Goal: Task Accomplishment & Management: Use online tool/utility

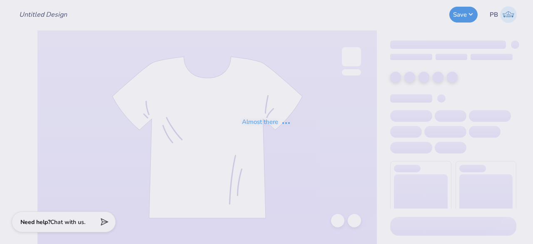
type input "merch wip"
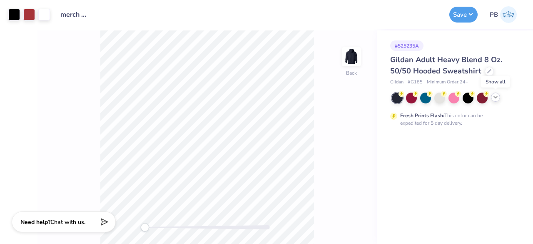
click at [498, 97] on icon at bounding box center [495, 97] width 7 height 7
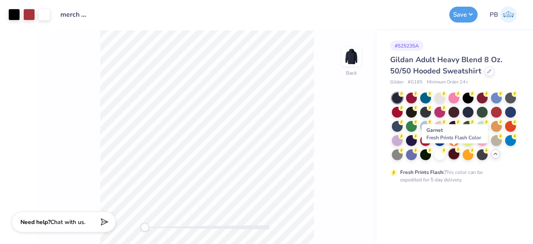
click at [455, 151] on div at bounding box center [454, 153] width 11 height 11
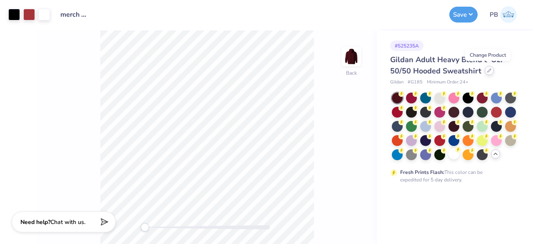
click at [488, 71] on icon at bounding box center [489, 70] width 3 height 3
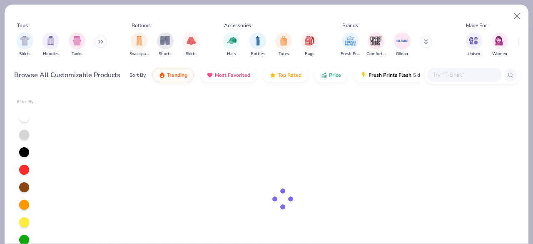
click at [442, 78] on input "text" at bounding box center [464, 75] width 64 height 10
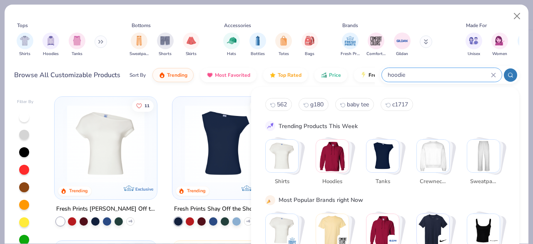
type input "hoodie"
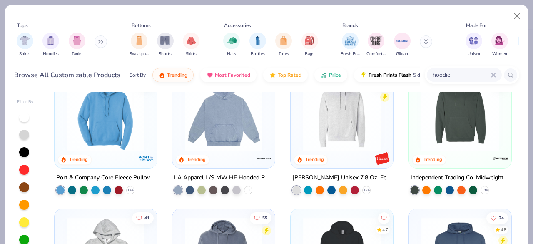
scroll to position [2041, 0]
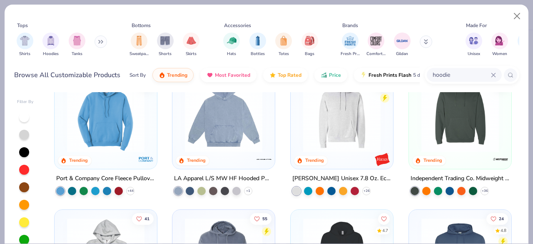
click at [357, 121] on img at bounding box center [342, 112] width 86 height 77
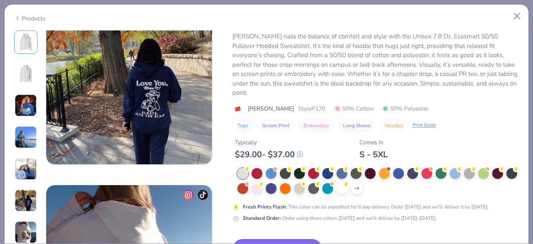
scroll to position [965, 0]
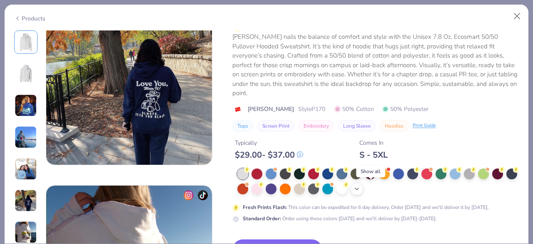
click at [360, 190] on icon at bounding box center [357, 188] width 7 height 7
click at [34, 15] on div "Products" at bounding box center [29, 18] width 31 height 9
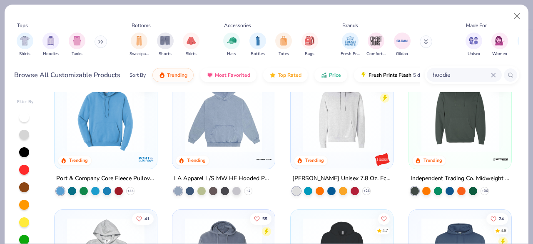
click at [25, 187] on div at bounding box center [24, 187] width 10 height 10
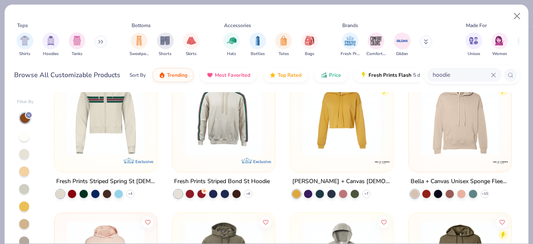
scroll to position [389, 0]
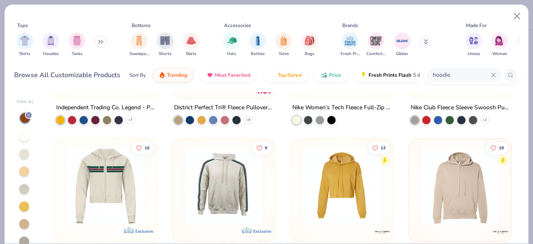
click at [454, 172] on img at bounding box center [460, 185] width 86 height 77
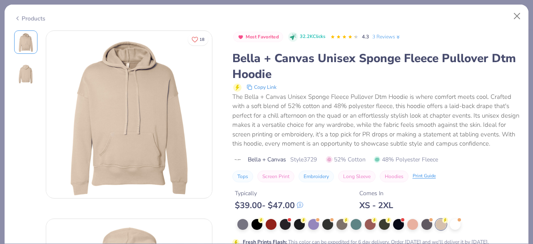
scroll to position [8, 0]
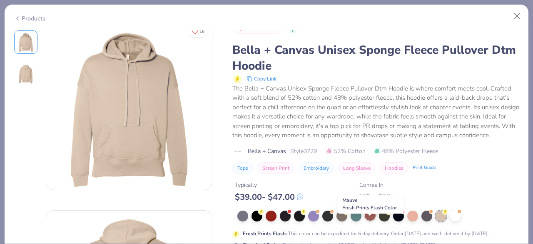
click at [371, 220] on div at bounding box center [370, 215] width 11 height 11
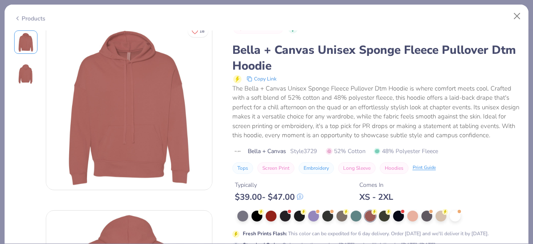
click at [30, 19] on div "Products" at bounding box center [29, 18] width 31 height 9
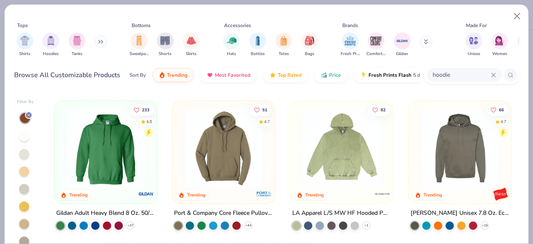
scroll to position [995, 0]
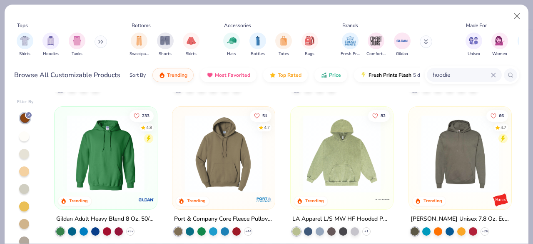
click at [214, 148] on img at bounding box center [224, 153] width 86 height 77
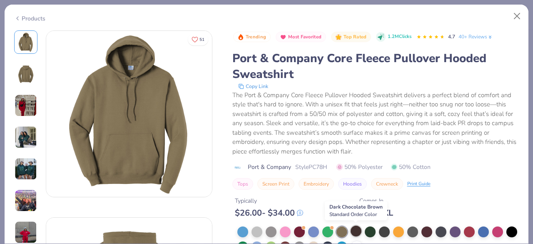
click at [354, 230] on div at bounding box center [356, 230] width 11 height 11
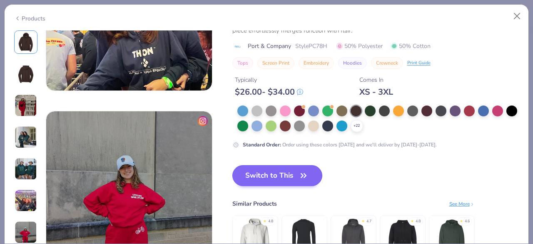
scroll to position [1040, 0]
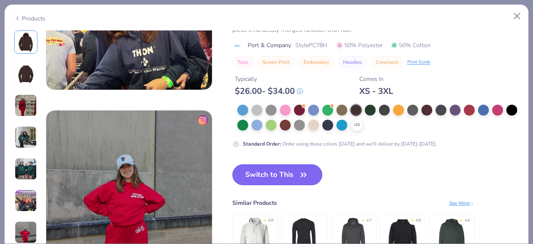
click at [298, 170] on span "button" at bounding box center [304, 175] width 12 height 12
click at [291, 122] on div at bounding box center [285, 124] width 11 height 11
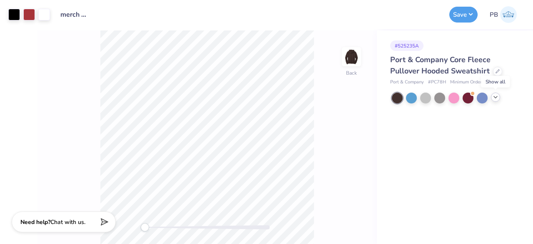
click at [496, 96] on icon at bounding box center [495, 97] width 7 height 7
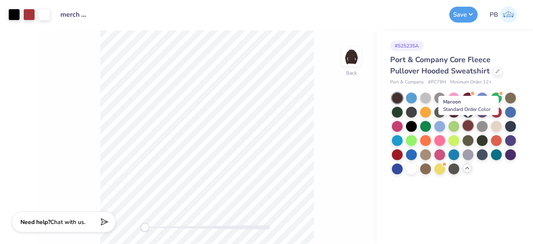
click at [469, 125] on div at bounding box center [468, 125] width 11 height 11
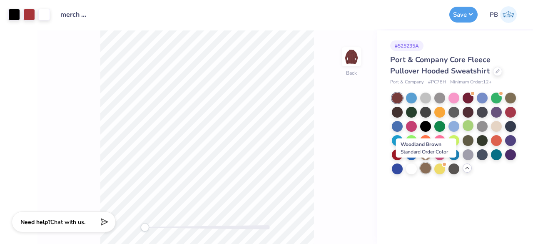
click at [427, 169] on div at bounding box center [425, 167] width 11 height 11
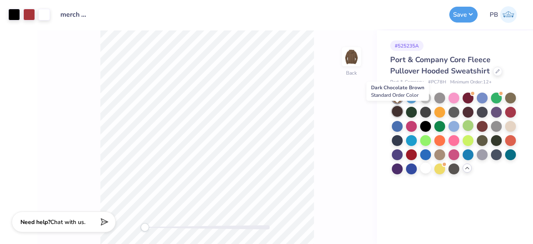
click at [400, 112] on div at bounding box center [397, 111] width 11 height 11
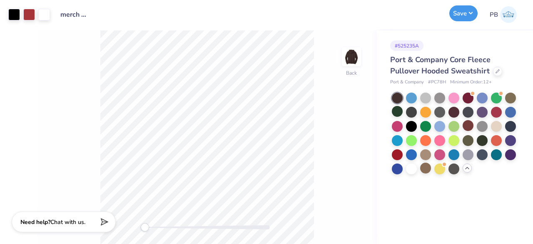
click at [461, 16] on button "Save" at bounding box center [464, 13] width 28 height 16
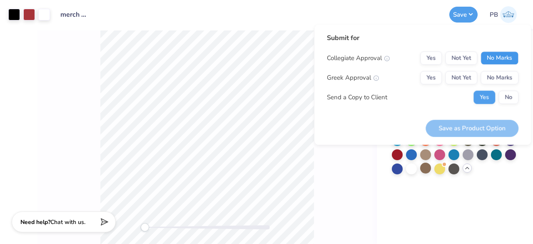
click at [502, 58] on button "No Marks" at bounding box center [500, 57] width 38 height 13
click at [501, 75] on button "No Marks" at bounding box center [500, 77] width 38 height 13
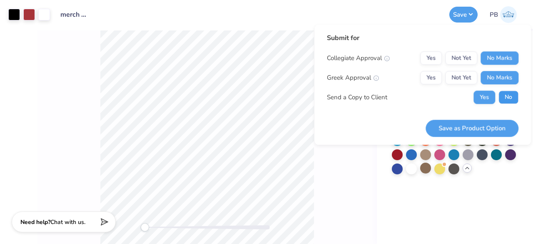
click at [514, 96] on button "No" at bounding box center [509, 96] width 20 height 13
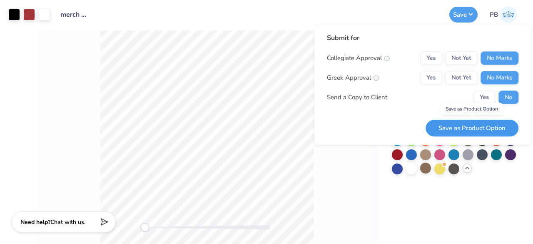
click at [488, 129] on button "Save as Product Option" at bounding box center [472, 128] width 93 height 17
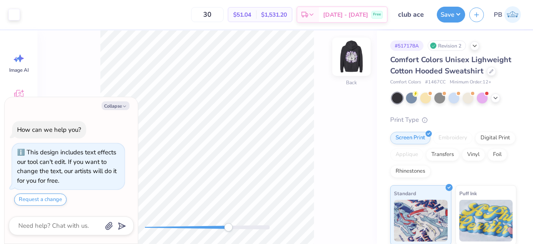
click at [348, 60] on img at bounding box center [351, 56] width 33 height 33
click at [356, 52] on img at bounding box center [351, 56] width 33 height 33
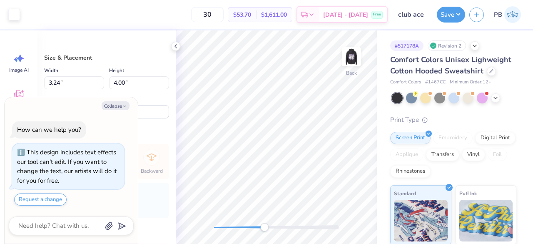
drag, startPoint x: 216, startPoint y: 227, endPoint x: 264, endPoint y: 224, distance: 48.4
click at [264, 224] on div "Accessibility label" at bounding box center [264, 227] width 8 height 8
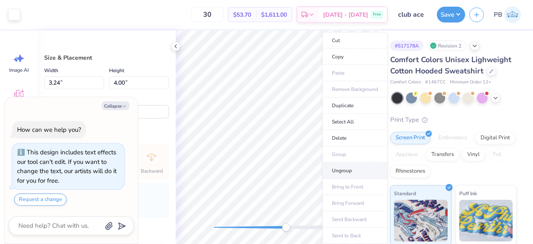
click at [334, 168] on li "Ungroup" at bounding box center [354, 170] width 65 height 16
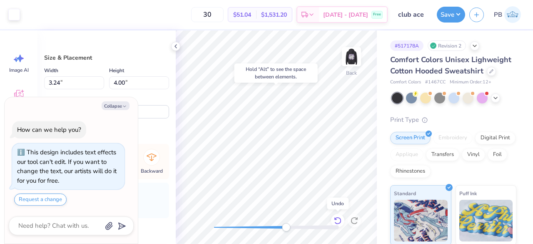
click at [339, 221] on icon at bounding box center [338, 220] width 8 height 8
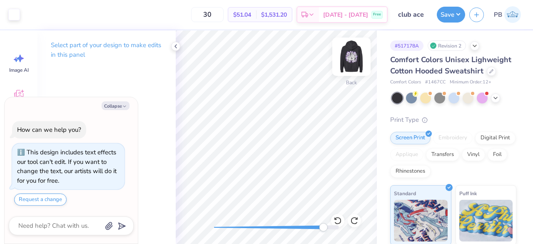
click at [352, 62] on img at bounding box center [351, 56] width 33 height 33
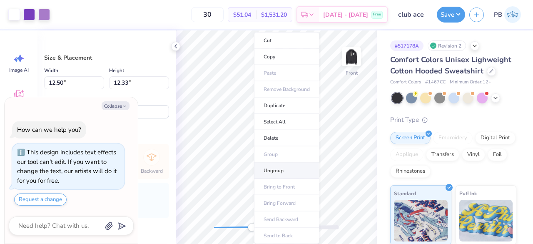
click at [285, 167] on li "Ungroup" at bounding box center [286, 170] width 65 height 16
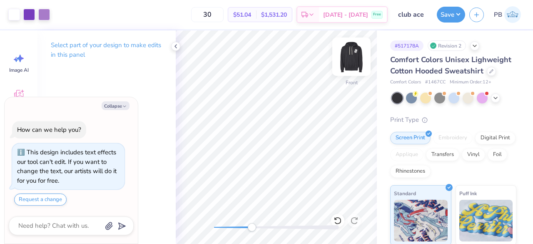
click at [351, 58] on img at bounding box center [351, 56] width 33 height 33
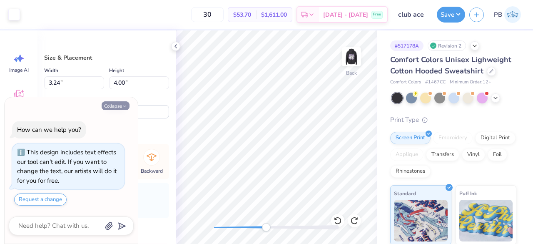
click at [117, 108] on button "Collapse" at bounding box center [116, 105] width 28 height 9
type textarea "x"
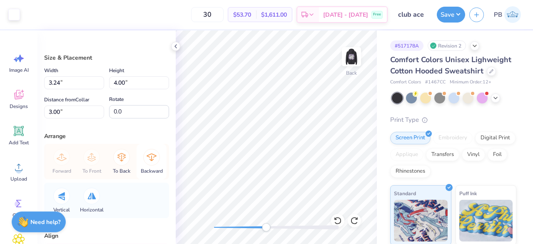
scroll to position [80, 0]
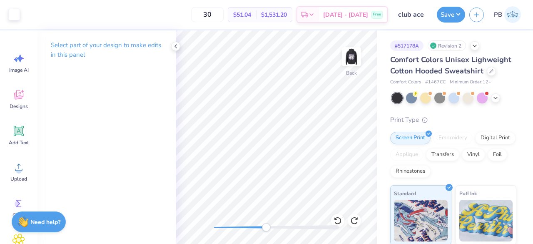
click at [63, 93] on div "Select part of your design to make edits in this panel" at bounding box center [106, 136] width 138 height 213
click at [353, 61] on img at bounding box center [351, 56] width 33 height 33
click at [351, 48] on img at bounding box center [351, 56] width 33 height 33
click at [18, 170] on circle at bounding box center [19, 170] width 6 height 6
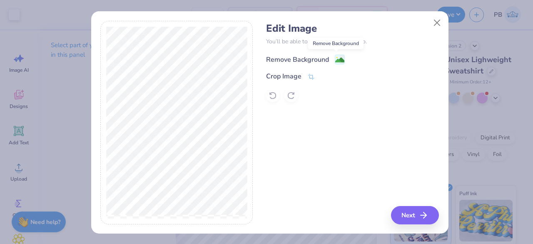
click at [337, 59] on image at bounding box center [339, 59] width 9 height 9
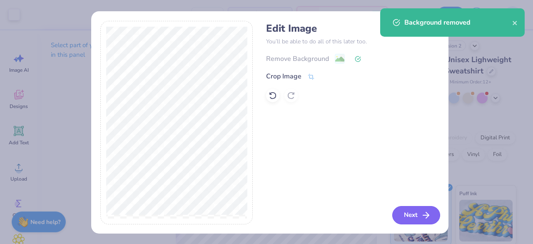
click at [415, 214] on button "Next" at bounding box center [416, 215] width 48 height 18
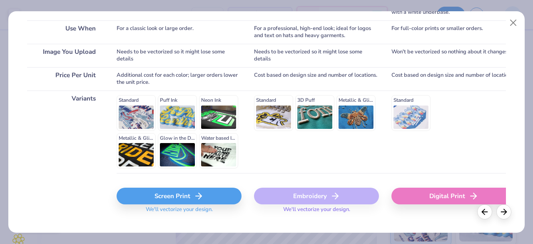
scroll to position [171, 0]
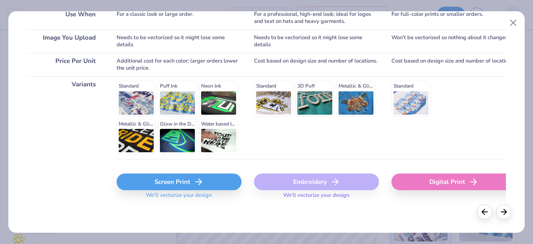
click at [189, 183] on div "Screen Print" at bounding box center [179, 181] width 125 height 17
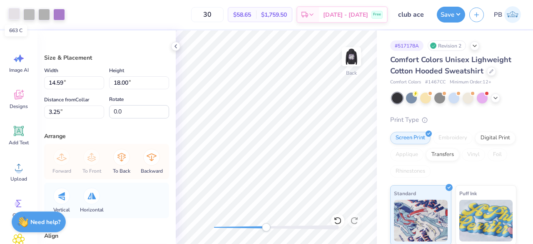
click at [10, 12] on div at bounding box center [14, 14] width 12 height 12
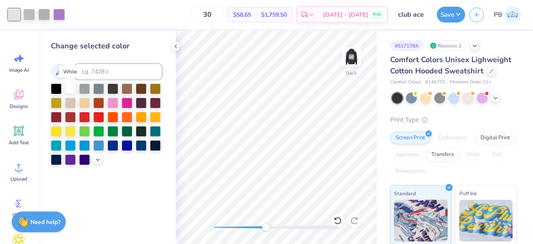
click at [72, 87] on div at bounding box center [70, 87] width 11 height 11
click at [30, 15] on div at bounding box center [29, 14] width 12 height 12
click at [69, 89] on div at bounding box center [70, 87] width 11 height 11
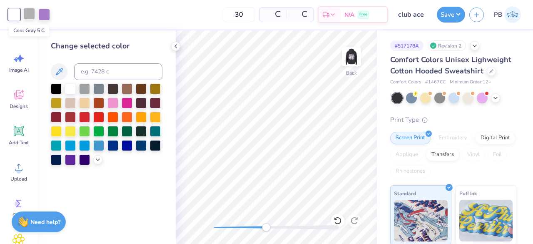
click at [27, 18] on div at bounding box center [29, 14] width 12 height 12
click at [72, 88] on div at bounding box center [70, 87] width 11 height 11
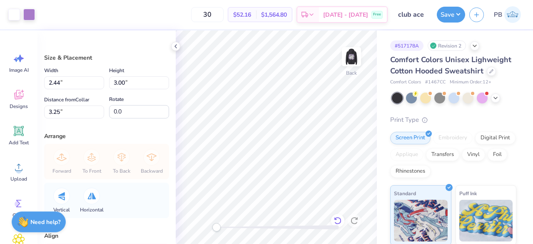
type input "3.33"
type input "4.11"
type input "3.00"
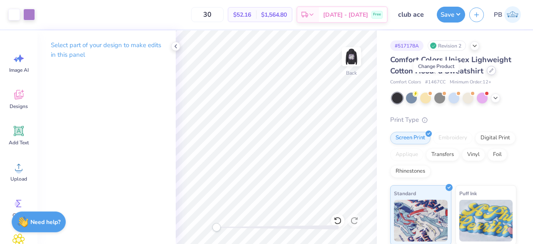
click at [490, 72] on icon at bounding box center [491, 70] width 3 height 3
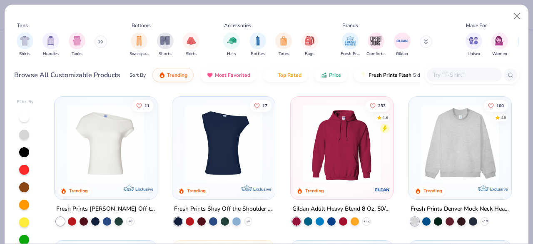
click at [467, 76] on input "text" at bounding box center [464, 75] width 64 height 10
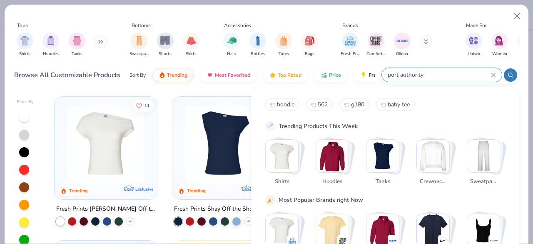
type input "port authority"
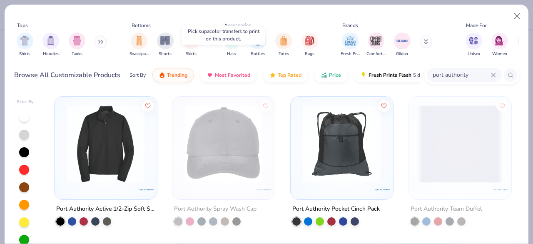
scroll to position [59, 0]
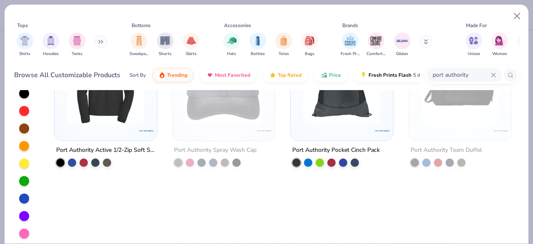
click at [494, 73] on icon at bounding box center [493, 74] width 5 height 5
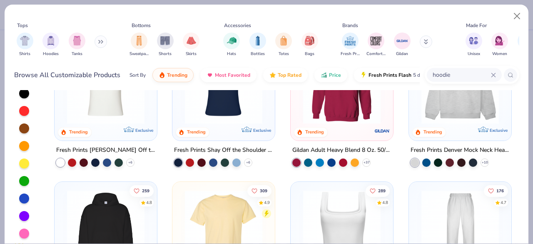
type input "hoodie"
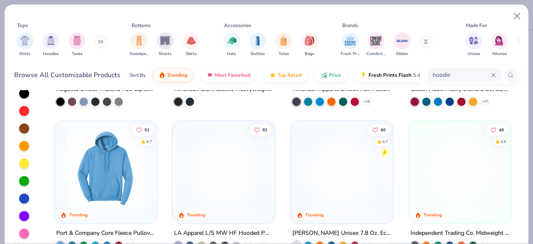
scroll to position [1928, 0]
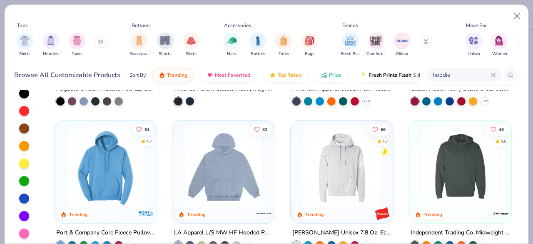
click at [116, 160] on img at bounding box center [106, 166] width 86 height 77
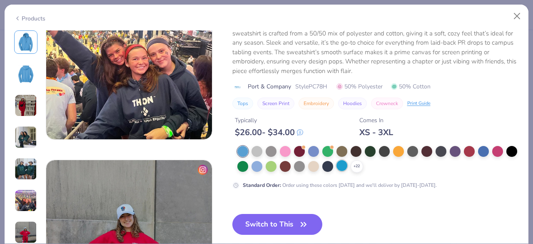
scroll to position [992, 0]
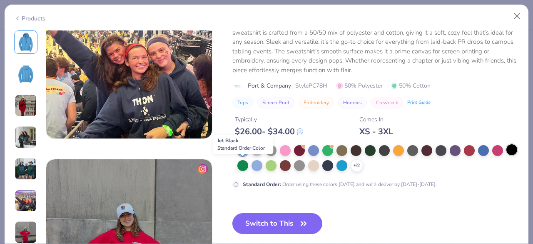
click at [507, 155] on div at bounding box center [512, 149] width 11 height 11
click at [291, 226] on button "Switch to This" at bounding box center [277, 223] width 90 height 21
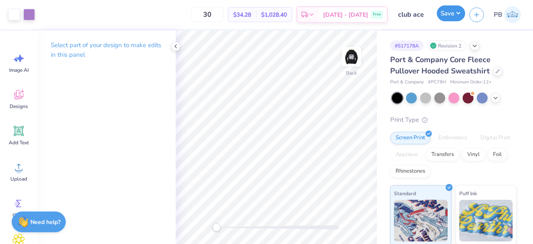
click at [443, 20] on button "Save" at bounding box center [451, 13] width 28 height 16
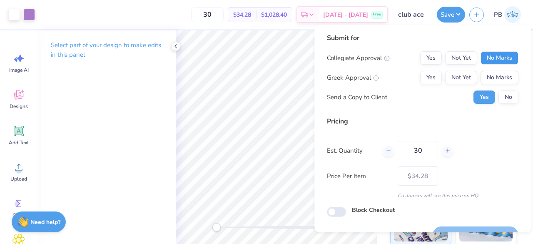
click at [496, 63] on button "No Marks" at bounding box center [500, 57] width 38 height 13
click at [495, 75] on button "No Marks" at bounding box center [500, 77] width 38 height 13
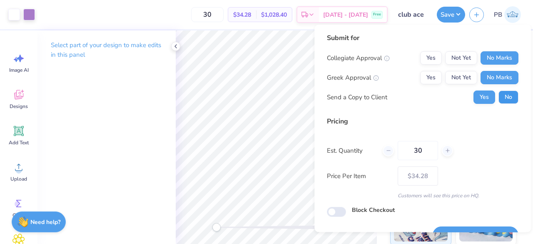
click at [502, 102] on button "No" at bounding box center [509, 96] width 20 height 13
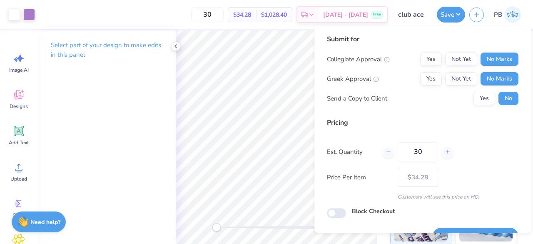
scroll to position [19, 0]
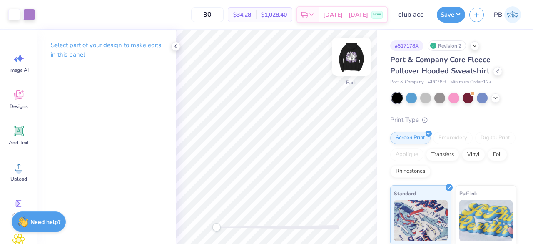
click at [347, 67] on div "Back" at bounding box center [351, 62] width 19 height 30
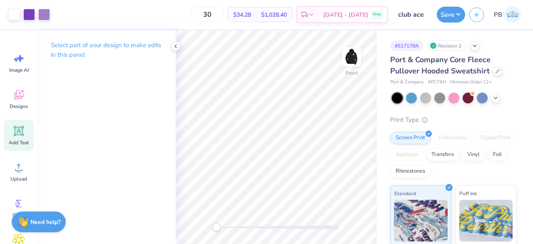
click at [23, 137] on div "Add Text" at bounding box center [19, 135] width 30 height 31
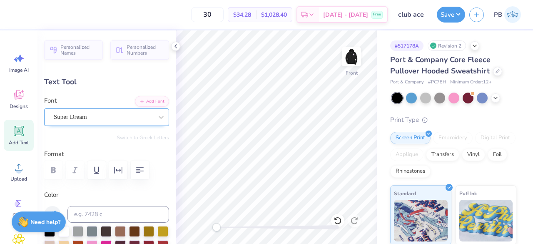
click at [122, 124] on div "Super Dream" at bounding box center [106, 116] width 125 height 17
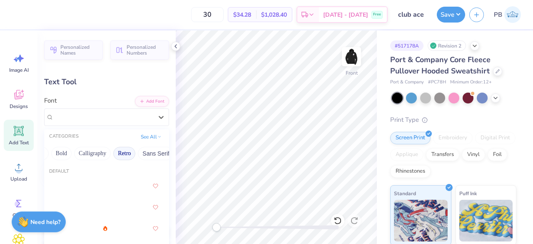
scroll to position [0, 180]
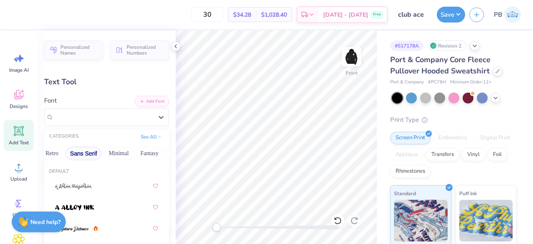
click at [87, 153] on button "Sans Serif" at bounding box center [83, 153] width 36 height 13
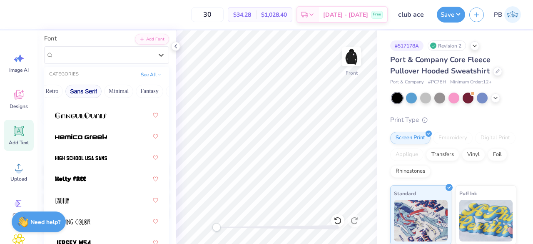
scroll to position [285, 0]
click at [89, 155] on img at bounding box center [81, 158] width 52 height 6
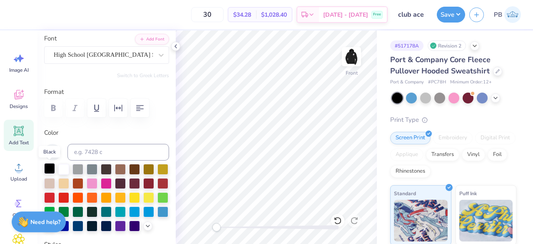
click at [52, 168] on div at bounding box center [49, 168] width 11 height 11
click at [64, 169] on div at bounding box center [63, 168] width 11 height 11
type textarea "T"
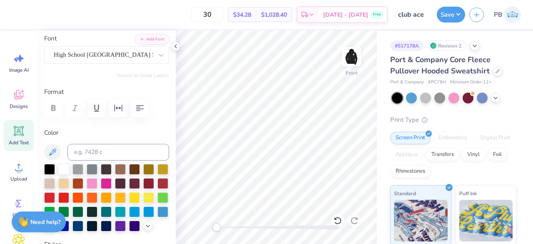
type textarea "est. 2021"
type input "11.60"
type input "2.24"
type input "21.79"
type input "6.35"
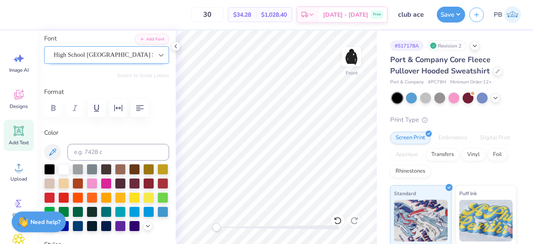
type input "1.22"
type input "20.97"
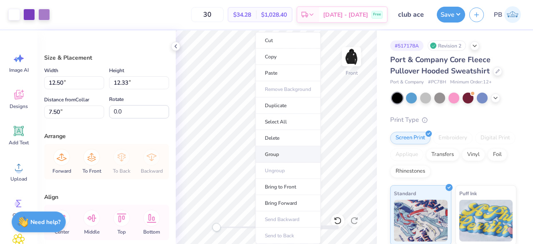
click at [283, 157] on li "Group" at bounding box center [287, 154] width 65 height 16
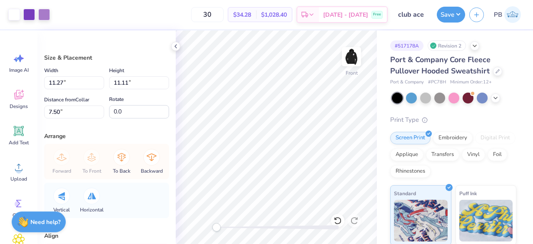
type input "11.27"
type input "11.11"
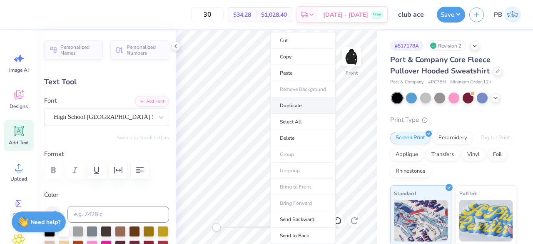
click at [303, 105] on li "Duplicate" at bounding box center [302, 105] width 65 height 16
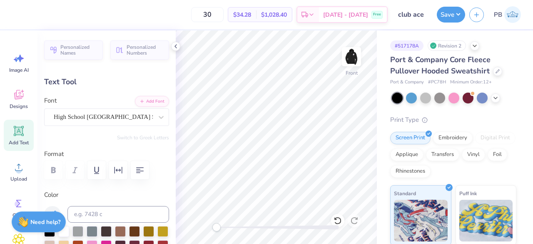
type input "22.01"
type textarea "e"
type textarea "y"
type textarea "[GEOGRAPHIC_DATA]"
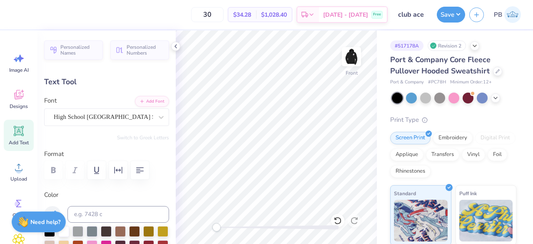
scroll to position [6, 3]
click at [445, 16] on button "Save" at bounding box center [451, 13] width 28 height 16
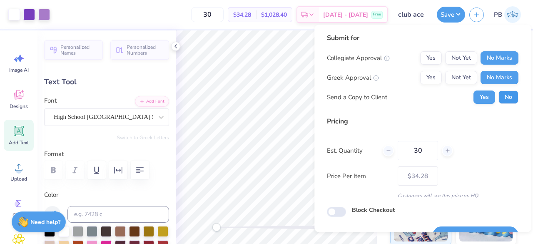
click at [499, 99] on button "No" at bounding box center [509, 96] width 20 height 13
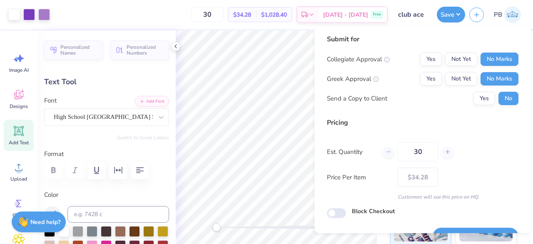
scroll to position [19, 0]
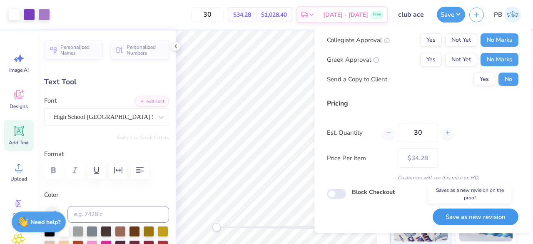
click at [471, 215] on button "Save as new revision" at bounding box center [476, 216] width 86 height 17
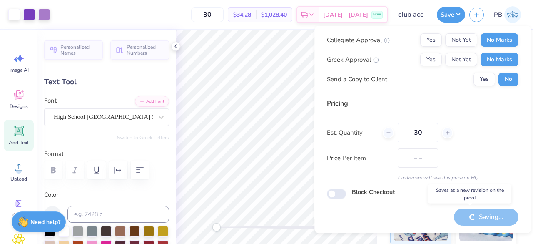
type input "$34.28"
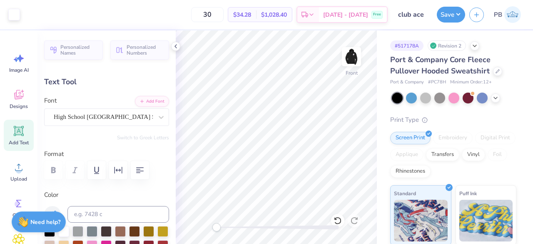
type input "21.01"
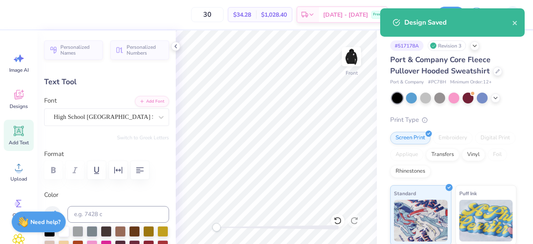
scroll to position [7, 3]
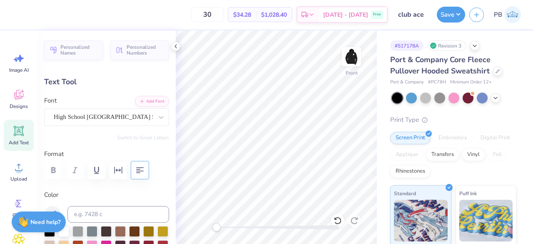
type textarea "est. 2021 [GEOGRAPHIC_DATA], [GEOGRAPHIC_DATA]"
click at [144, 172] on icon "button" at bounding box center [140, 170] width 10 height 10
type input "11.52"
type input "3.31"
type input "19.96"
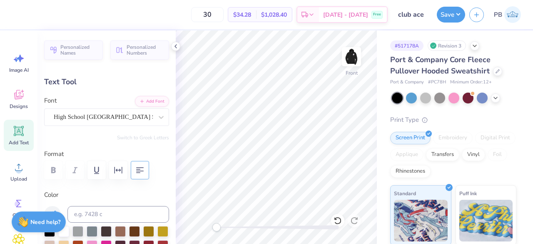
type input "6.35"
type input "1.22"
type input "21.01"
type input "11.52"
type input "3.31"
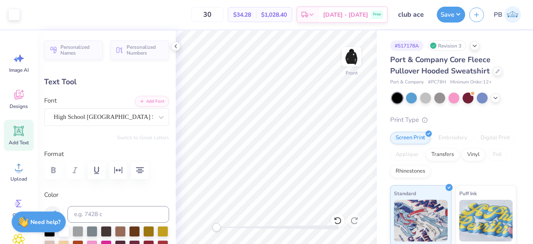
type input "20.92"
type textarea "est. 2022 [GEOGRAPHIC_DATA], [GEOGRAPHIC_DATA]"
click at [453, 13] on button "Save" at bounding box center [451, 13] width 28 height 16
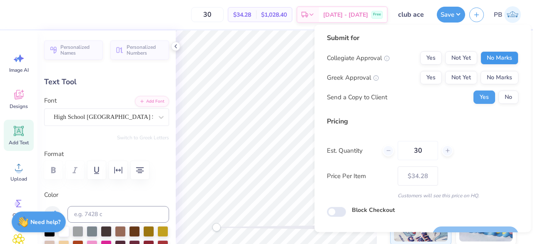
drag, startPoint x: 453, startPoint y: 13, endPoint x: 496, endPoint y: 59, distance: 62.5
click at [496, 59] on body "30 $34.28 Per Item $1,028.40 Total Est. Delivery [DATE] - [DATE] Free Design Ti…" at bounding box center [266, 122] width 533 height 244
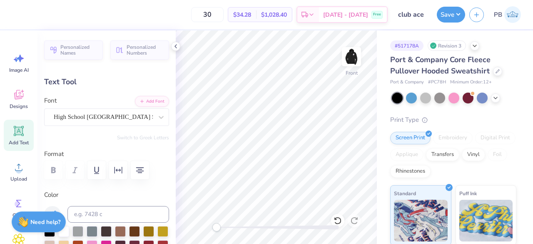
click at [496, 59] on div "Port & Company Core Fleece Pullover Hooded Sweatshirt" at bounding box center [453, 65] width 126 height 22
click at [452, 15] on button "Save" at bounding box center [451, 13] width 28 height 16
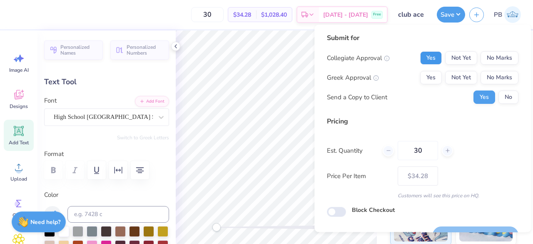
click at [432, 56] on button "Yes" at bounding box center [431, 57] width 22 height 13
click at [493, 79] on button "No Marks" at bounding box center [500, 77] width 38 height 13
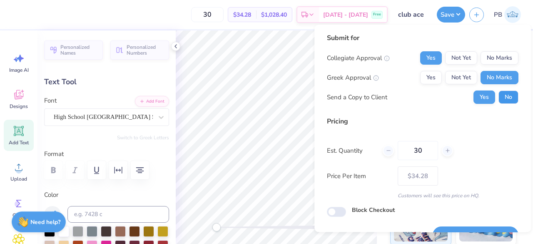
click at [500, 100] on button "No" at bounding box center [509, 96] width 20 height 13
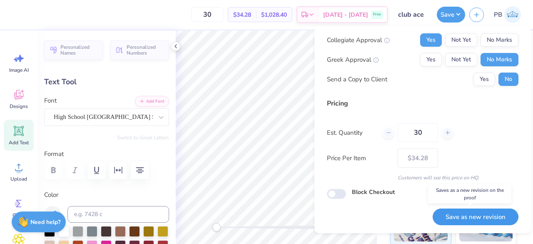
click at [465, 219] on button "Save as new revision" at bounding box center [476, 216] width 86 height 17
type input "– –"
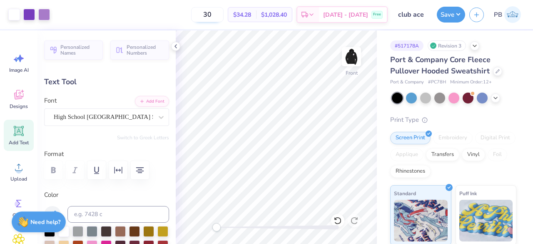
click at [224, 13] on input "30" at bounding box center [207, 14] width 32 height 15
type input "35"
click at [497, 71] on icon at bounding box center [497, 70] width 3 height 3
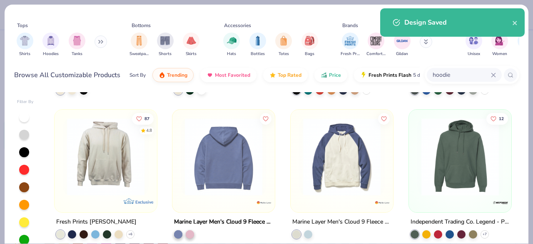
scroll to position [274, 0]
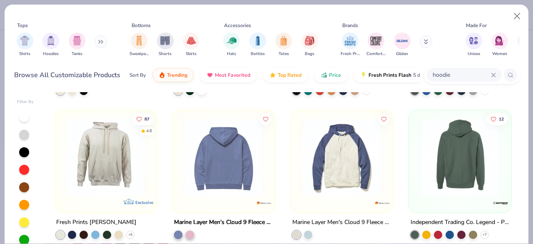
click at [466, 167] on div at bounding box center [460, 156] width 257 height 77
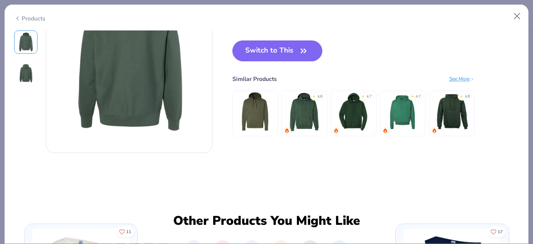
scroll to position [262, 0]
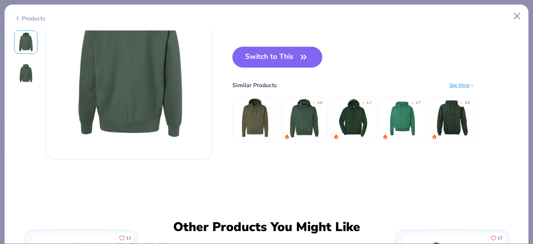
click at [308, 114] on img at bounding box center [305, 118] width 40 height 40
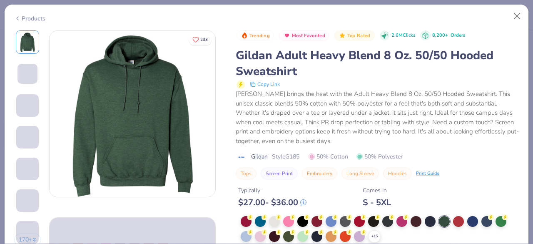
click at [30, 14] on div "Products" at bounding box center [29, 18] width 31 height 9
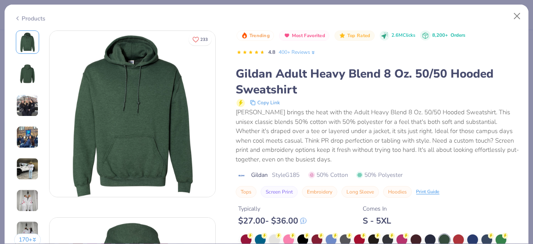
click at [30, 14] on div "Products" at bounding box center [29, 18] width 31 height 9
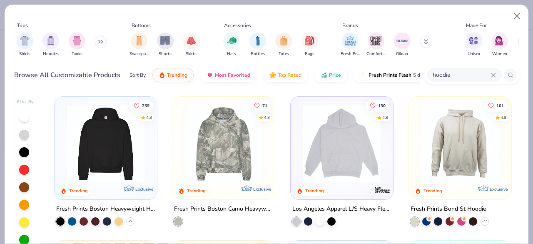
click at [494, 75] on icon at bounding box center [494, 75] width 4 height 4
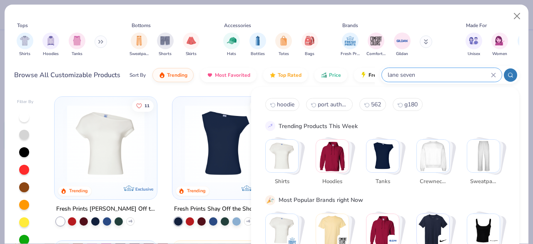
type input "lane seven"
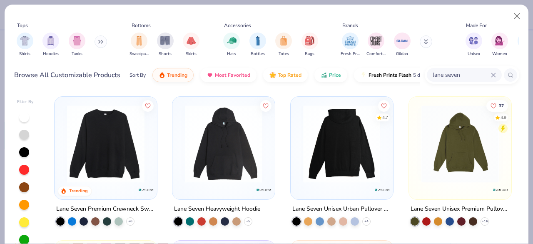
click at [248, 156] on img at bounding box center [224, 143] width 86 height 77
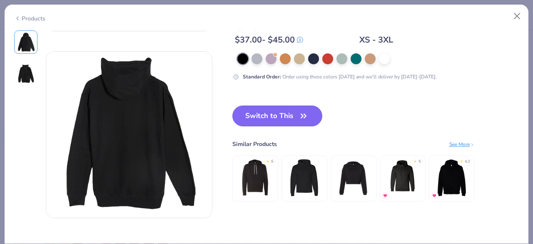
scroll to position [164, 0]
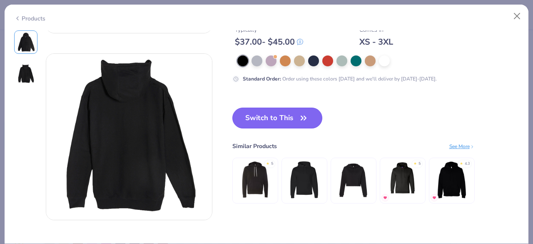
click at [261, 112] on button "Switch to This" at bounding box center [277, 117] width 90 height 21
